Goal: Task Accomplishment & Management: Use online tool/utility

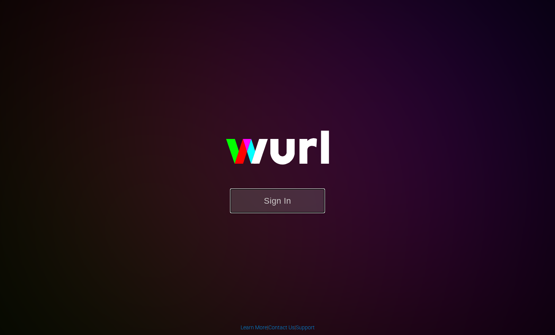
click at [277, 205] on button "Sign In" at bounding box center [277, 200] width 95 height 25
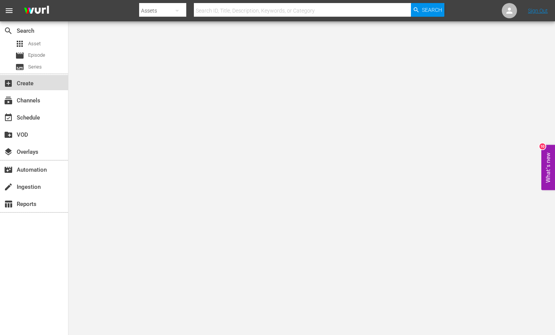
click at [38, 84] on div "add_box Create" at bounding box center [21, 82] width 43 height 7
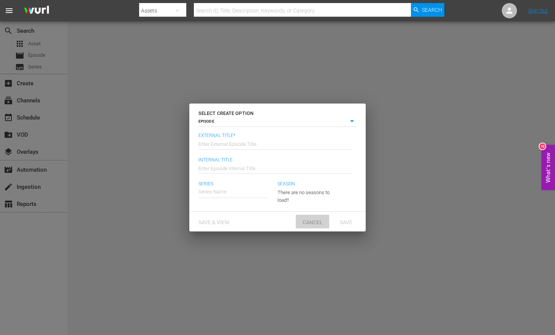
click at [308, 222] on span "Cancel" at bounding box center [313, 222] width 32 height 6
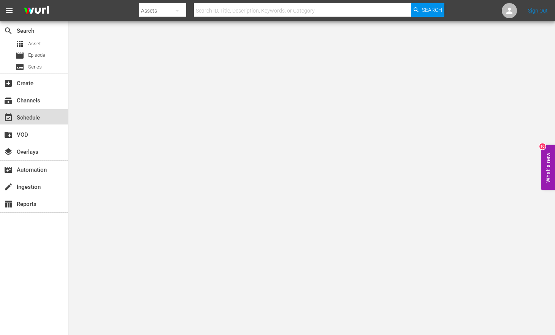
click at [39, 119] on div "event_available Schedule" at bounding box center [21, 116] width 43 height 7
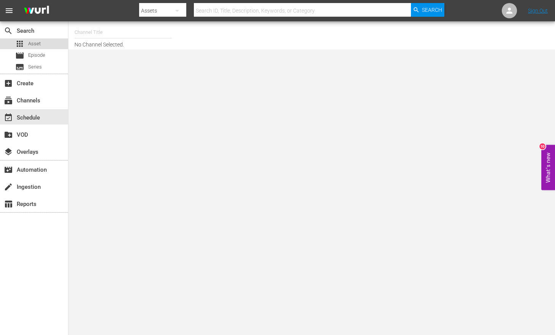
click at [39, 46] on span "Asset" at bounding box center [34, 44] width 13 height 8
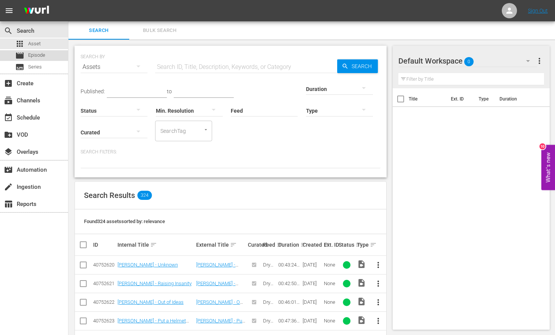
click at [43, 56] on span "Episode" at bounding box center [36, 55] width 17 height 8
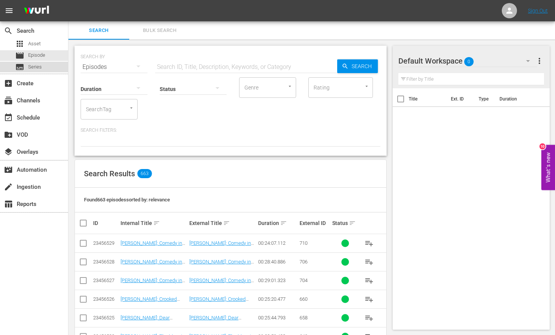
click at [43, 67] on div "subtitles Series" at bounding box center [34, 67] width 68 height 11
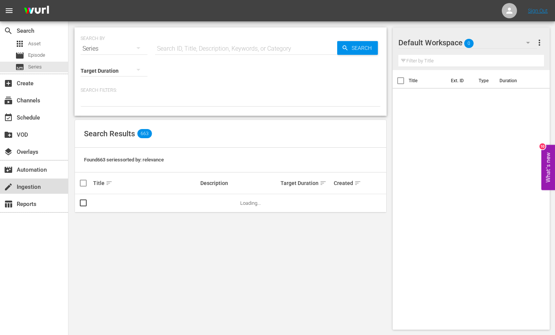
click at [29, 189] on div "create Ingestion" at bounding box center [21, 185] width 43 height 7
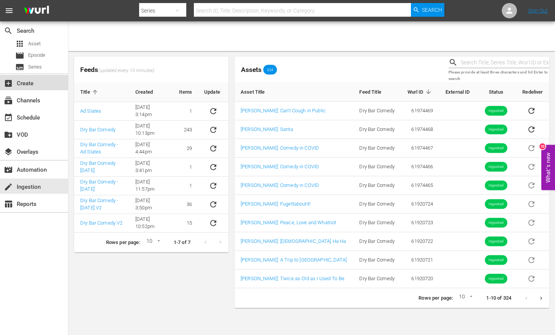
click at [33, 83] on div "add_box Create" at bounding box center [21, 82] width 43 height 7
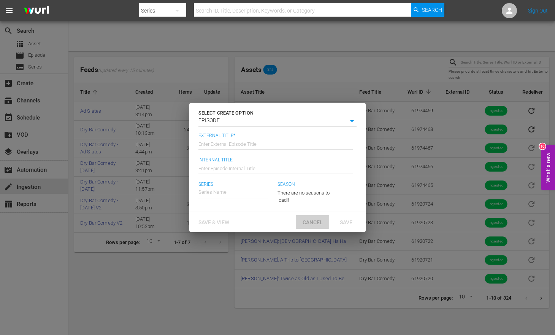
click at [305, 221] on span "Cancel" at bounding box center [313, 222] width 32 height 6
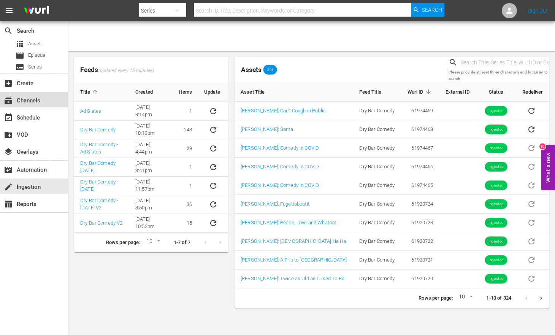
click at [33, 103] on div "subscriptions Channels" at bounding box center [21, 99] width 43 height 7
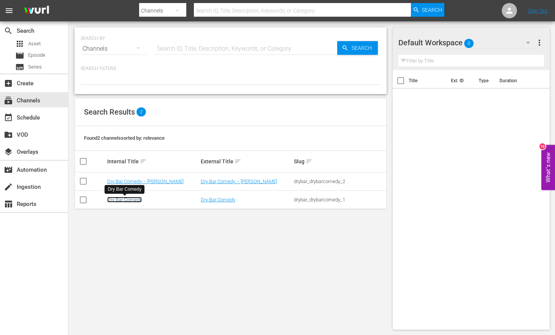
click at [134, 201] on link "Dry Bar Comedy" at bounding box center [124, 200] width 35 height 6
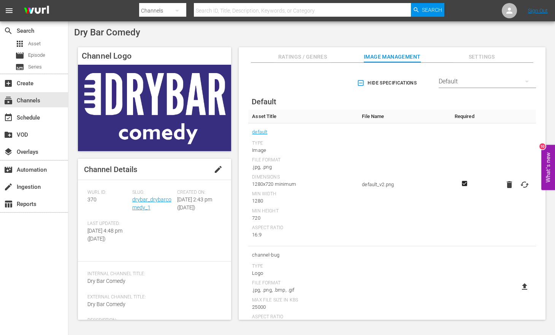
click at [177, 11] on icon "button" at bounding box center [177, 10] width 9 height 9
click at [204, 39] on div "Channels Series Episodes Assets" at bounding box center [277, 167] width 555 height 335
click at [180, 10] on icon "button" at bounding box center [177, 10] width 9 height 9
click at [158, 32] on div "Channels" at bounding box center [163, 32] width 30 height 12
click at [16, 97] on div "subscriptions Channels" at bounding box center [21, 99] width 43 height 7
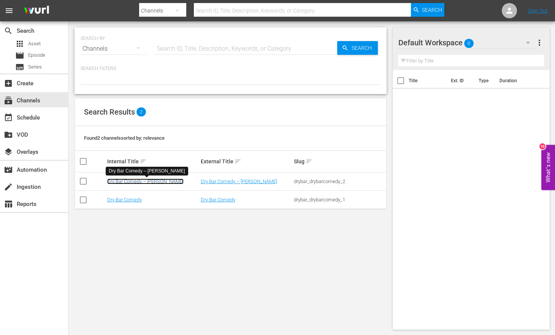
click at [132, 181] on link "Dry Bar Comedy – Xumo VOD" at bounding box center [145, 181] width 76 height 6
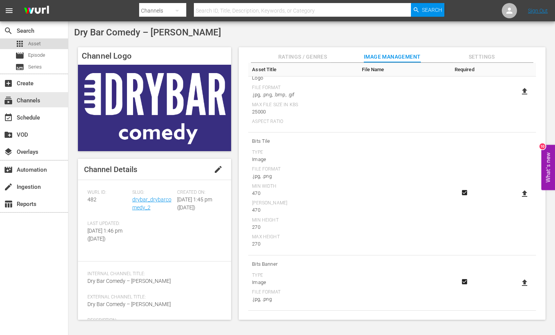
click at [37, 47] on span "Asset" at bounding box center [34, 44] width 13 height 8
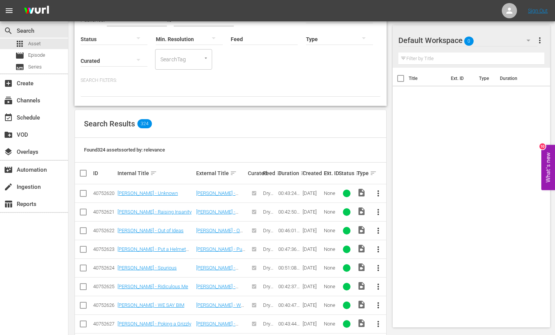
scroll to position [74, 0]
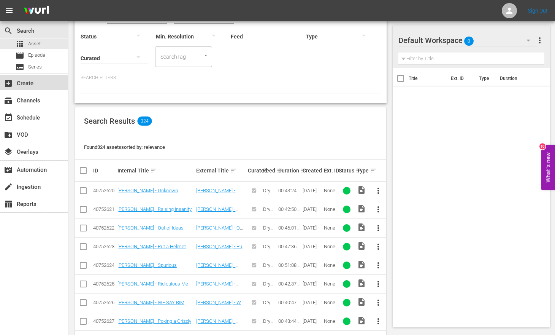
click at [19, 85] on div "add_box Create" at bounding box center [21, 82] width 43 height 7
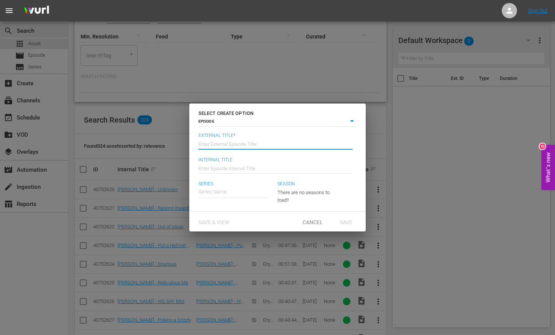
click at [256, 143] on input "text" at bounding box center [275, 143] width 154 height 18
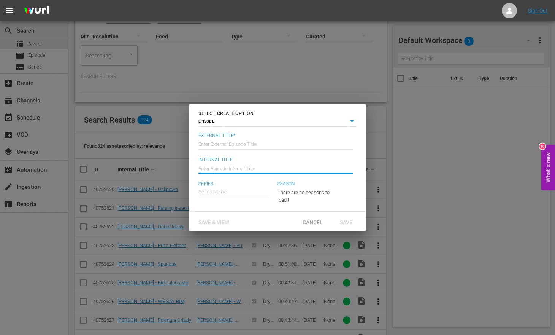
click at [261, 169] on input "text" at bounding box center [275, 167] width 154 height 18
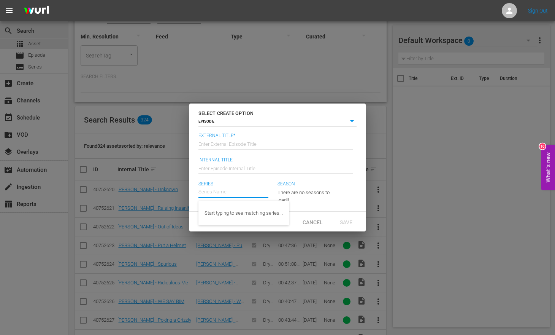
click at [254, 194] on input "text" at bounding box center [233, 191] width 70 height 18
click at [317, 224] on span "Cancel" at bounding box center [313, 222] width 32 height 6
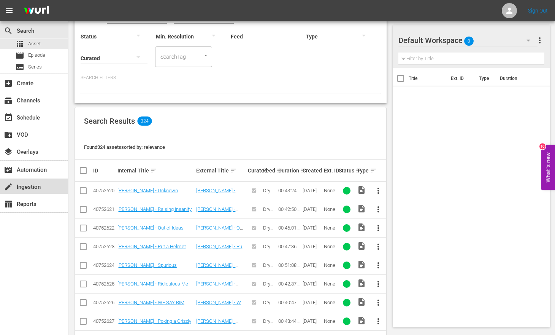
click at [31, 188] on div "create Ingestion" at bounding box center [21, 185] width 43 height 7
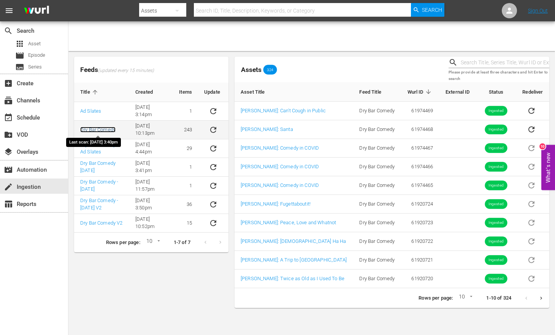
click at [106, 131] on link "Dry Bar Comedy" at bounding box center [97, 130] width 35 height 6
click at [98, 130] on link "Dry Bar Comedy" at bounding box center [97, 130] width 35 height 6
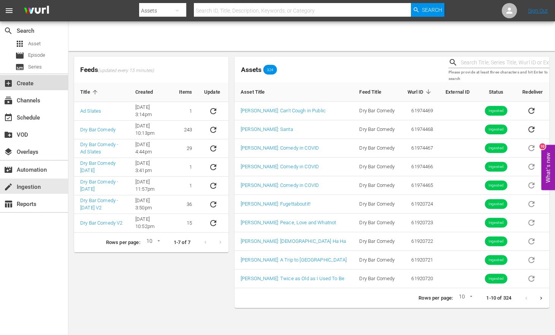
click at [27, 84] on div "add_box Create" at bounding box center [21, 82] width 43 height 7
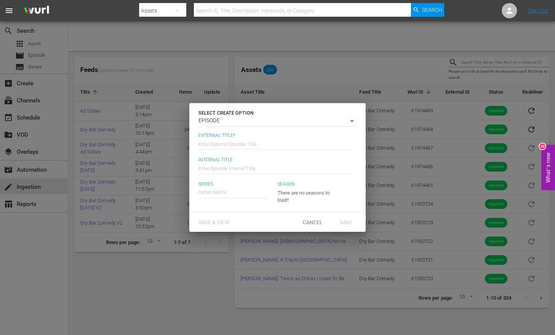
click at [345, 42] on div "SELECT CREATE OPTION EPISODE episode External Title* Enter External Episode Tit…" at bounding box center [277, 167] width 555 height 335
click at [312, 221] on span "Cancel" at bounding box center [313, 222] width 32 height 6
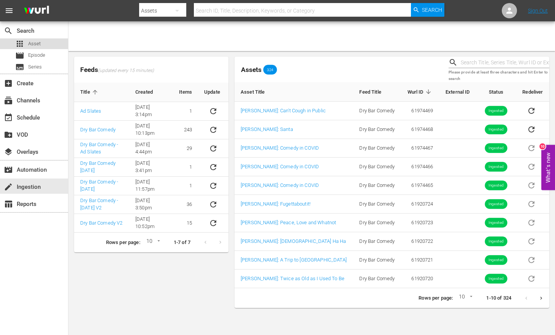
click at [35, 44] on span "Asset" at bounding box center [34, 44] width 13 height 8
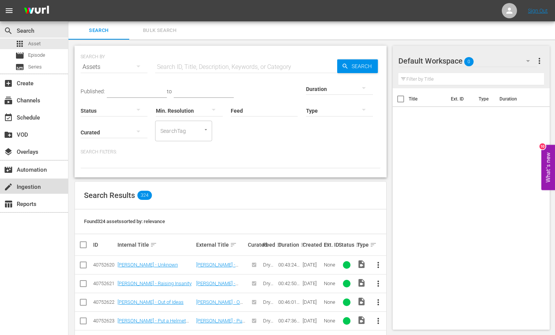
click at [39, 188] on div "create Ingestion" at bounding box center [21, 185] width 43 height 7
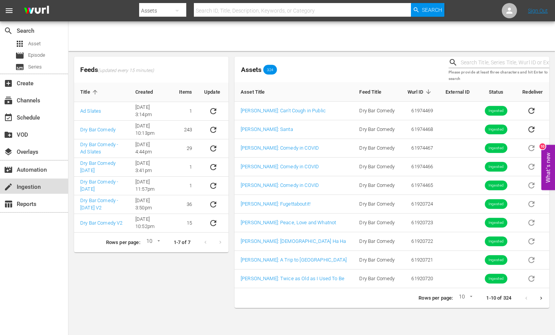
click at [32, 186] on div "create Ingestion" at bounding box center [21, 185] width 43 height 7
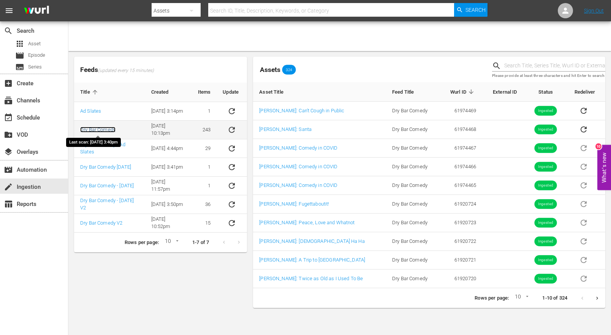
click at [103, 130] on link "Dry Bar Comedy" at bounding box center [97, 130] width 35 height 6
click at [555, 298] on icon "Next page" at bounding box center [598, 298] width 6 height 6
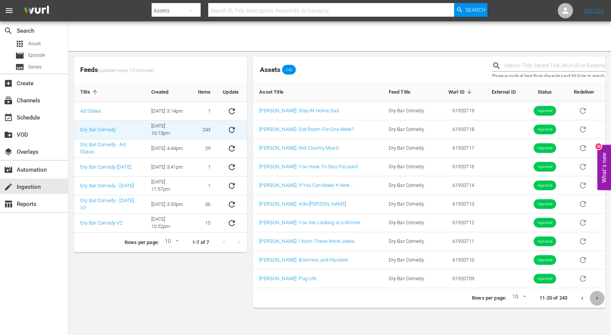
click at [555, 300] on icon "Next page" at bounding box center [598, 298] width 6 height 6
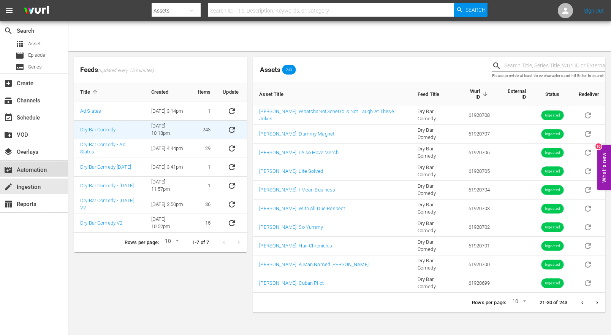
click at [38, 172] on div "movie_filter Automation" at bounding box center [21, 168] width 43 height 7
